Goal: Consume media (video, audio)

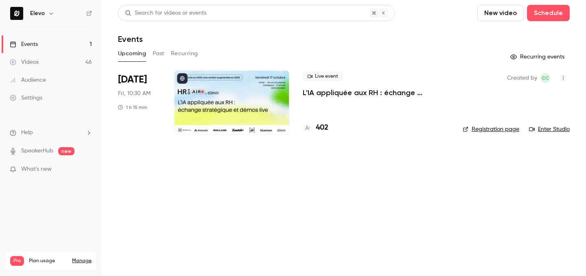
click at [323, 129] on h4 "402" at bounding box center [322, 127] width 13 height 11
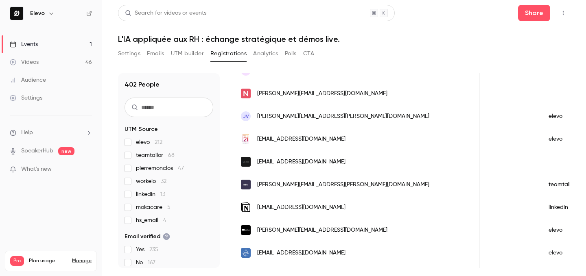
scroll to position [90, 0]
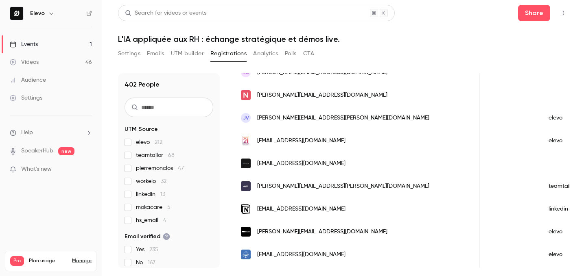
click at [85, 49] on link "Events 1" at bounding box center [51, 44] width 102 height 18
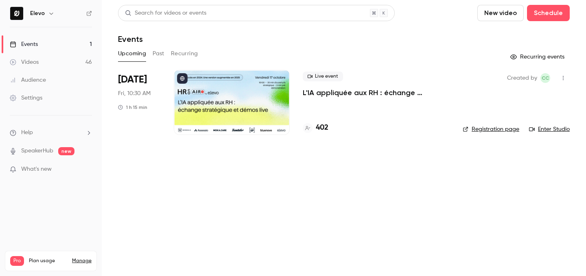
click at [156, 57] on button "Past" at bounding box center [159, 53] width 12 height 13
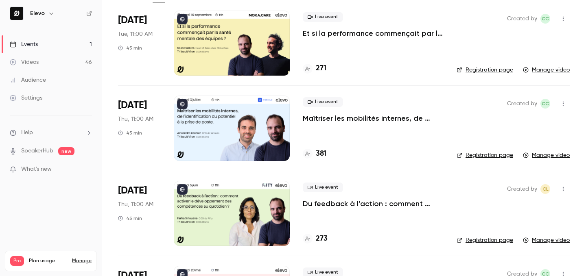
scroll to position [104, 0]
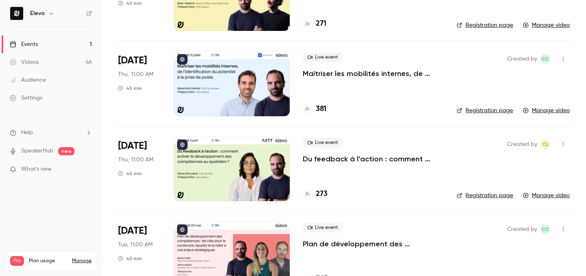
click at [325, 74] on p "Maîtriser les mobilités internes, de l’identification du potentiel à la prise d…" at bounding box center [373, 74] width 141 height 10
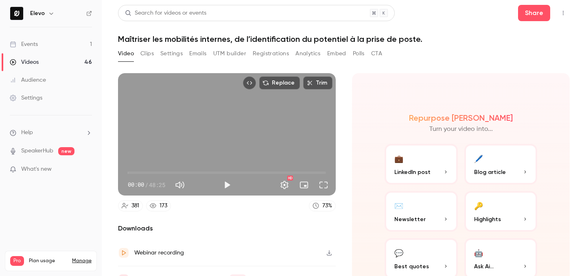
click at [147, 56] on button "Clips" at bounding box center [146, 53] width 13 height 13
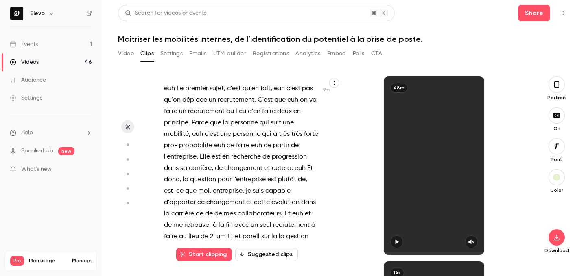
scroll to position [3081, 0]
click at [192, 117] on span "Parce" at bounding box center [200, 122] width 17 height 11
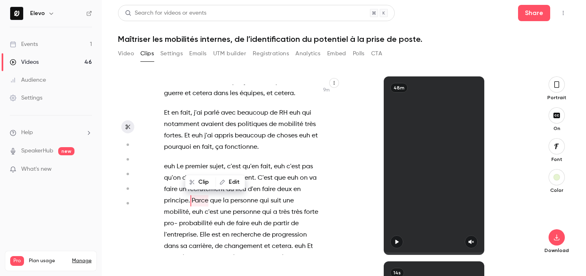
scroll to position [2999, 0]
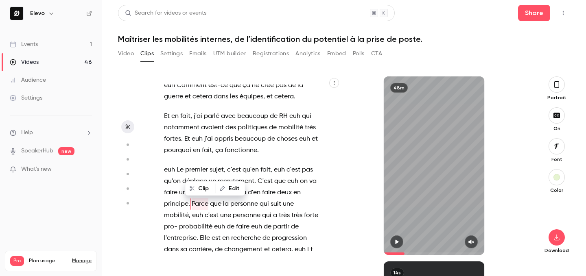
click at [394, 240] on icon "button" at bounding box center [396, 242] width 7 height 6
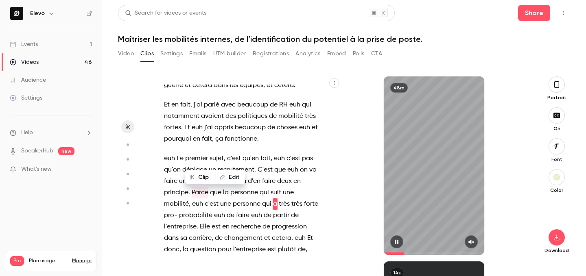
click at [394, 240] on icon "button" at bounding box center [396, 242] width 7 height 6
click at [190, 190] on span at bounding box center [191, 193] width 2 height 7
click at [192, 187] on span "Parce" at bounding box center [200, 192] width 17 height 11
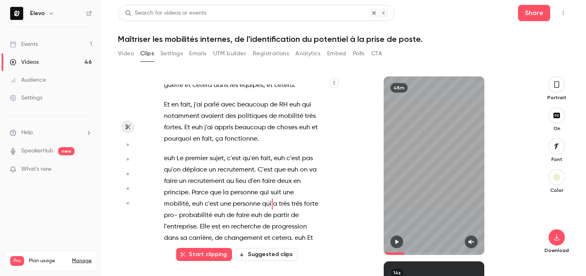
click at [504, 171] on div "48m" at bounding box center [433, 165] width 187 height 179
click at [427, 194] on div "48m" at bounding box center [434, 165] width 100 height 179
click at [397, 243] on icon "button" at bounding box center [396, 242] width 3 height 4
click at [192, 187] on span "Parce" at bounding box center [200, 192] width 17 height 11
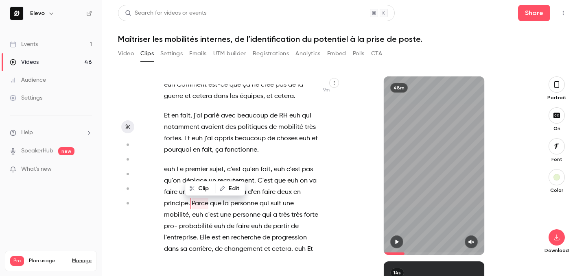
scroll to position [2999, 0]
click at [436, 163] on div "48m" at bounding box center [434, 165] width 100 height 179
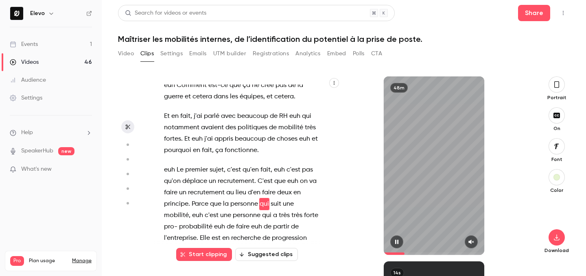
click at [396, 242] on icon "button" at bounding box center [396, 242] width 3 height 4
click at [193, 198] on span "Parce" at bounding box center [200, 203] width 17 height 11
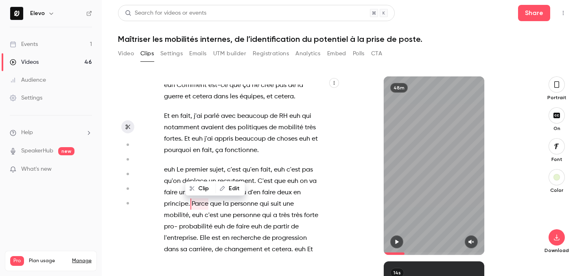
click at [205, 190] on button "Clip" at bounding box center [200, 188] width 29 height 13
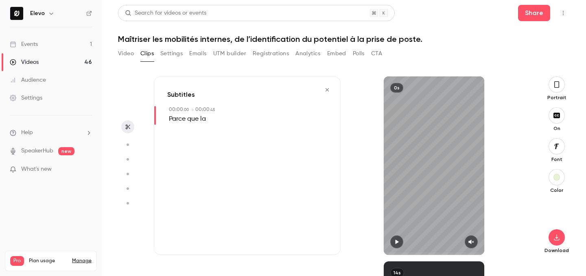
click at [324, 91] on icon "button" at bounding box center [327, 90] width 7 height 6
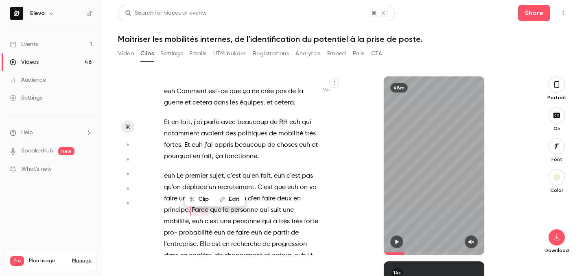
scroll to position [3007, 0]
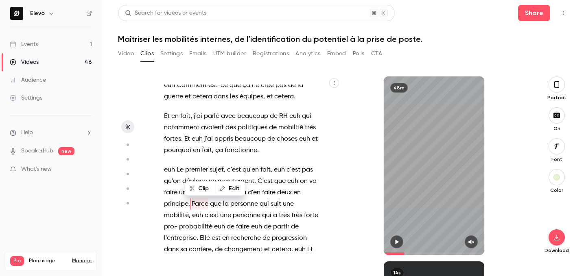
click at [200, 198] on span "Parce" at bounding box center [200, 203] width 17 height 11
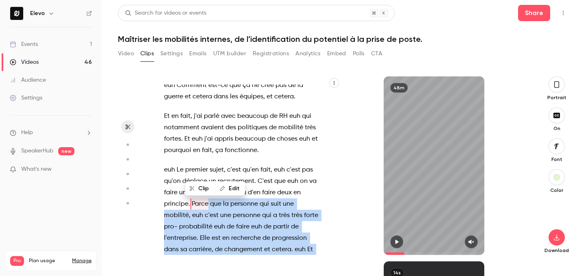
drag, startPoint x: 190, startPoint y: 170, endPoint x: 281, endPoint y: 233, distance: 110.9
click at [281, 233] on p "euh Le premier sujet , c'est qu'en fait , euh c'est pas qu'on déplace un recrut…" at bounding box center [241, 249] width 154 height 171
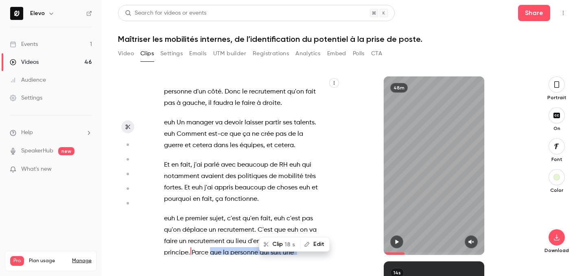
scroll to position [0, 0]
click at [399, 245] on button "button" at bounding box center [396, 241] width 13 height 13
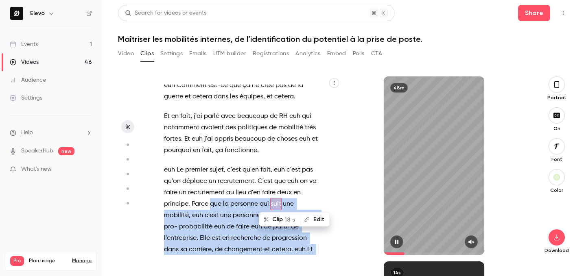
click at [399, 245] on button "button" at bounding box center [396, 241] width 13 height 13
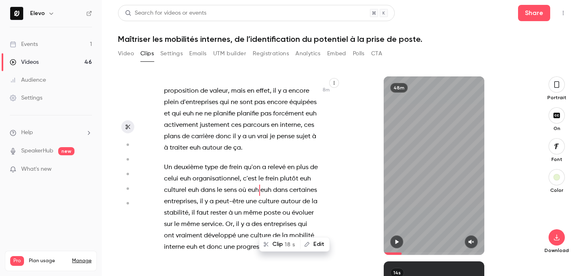
type input "*****"
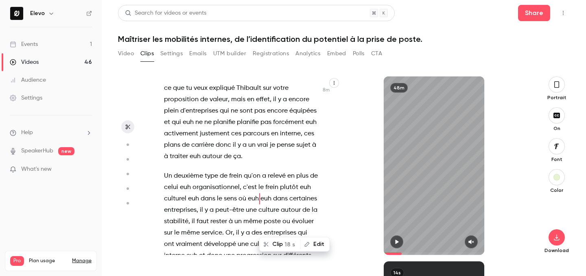
click at [401, 253] on span at bounding box center [434, 253] width 100 height 13
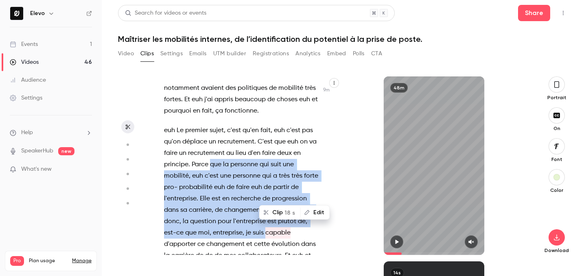
scroll to position [3053, 0]
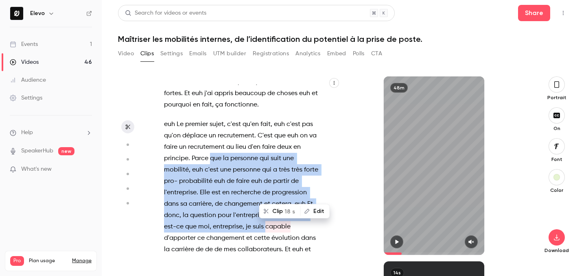
click at [292, 153] on span "une" at bounding box center [288, 158] width 11 height 11
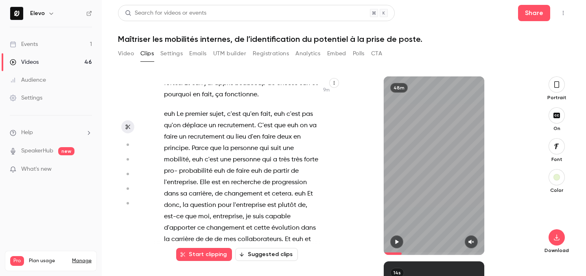
scroll to position [3063, 0]
